Goal: Information Seeking & Learning: Learn about a topic

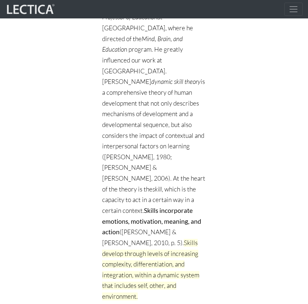
scroll to position [230, 0]
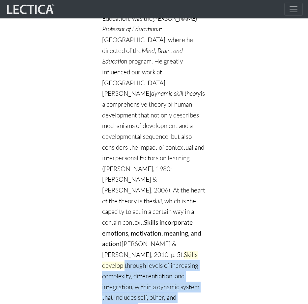
drag, startPoint x: 103, startPoint y: 223, endPoint x: 139, endPoint y: 266, distance: 56.1
click at [139, 266] on p "[PERSON_NAME] ([DATE]–[DATE], Harvard Graduate School of Education) was the [PE…" at bounding box center [154, 153] width 104 height 322
copy span "through levels of increasing complexity, differentiation, and integration, with…"
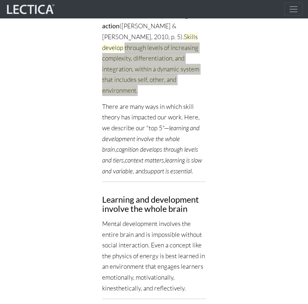
scroll to position [527, 0]
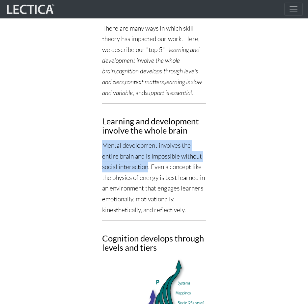
drag, startPoint x: 147, startPoint y: 125, endPoint x: 97, endPoint y: 104, distance: 54.1
copy p "Mental development involves the entire brain and is impossible without social i…"
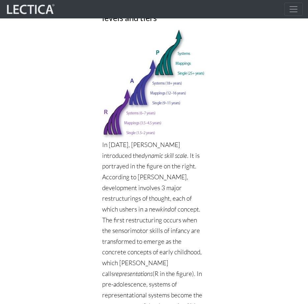
scroll to position [757, 0]
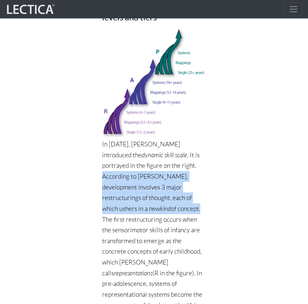
drag, startPoint x: 153, startPoint y: 123, endPoint x: 202, endPoint y: 153, distance: 57.5
click at [202, 153] on p "In [DATE], [PERSON_NAME] introduced the dynamic skill scale . It is portrayed i…" at bounding box center [154, 249] width 104 height 445
copy p "According to [PERSON_NAME], development involves 3 major restructurings of thou…"
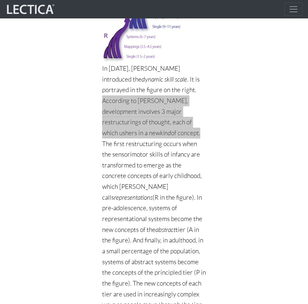
scroll to position [856, 0]
